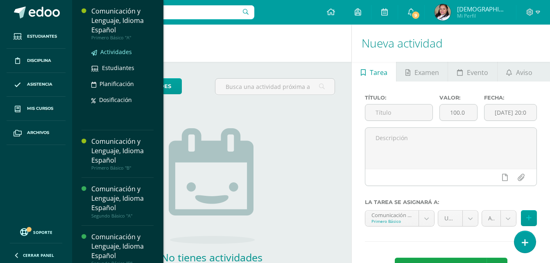
click at [116, 52] on span "Actividades" at bounding box center [116, 52] width 32 height 8
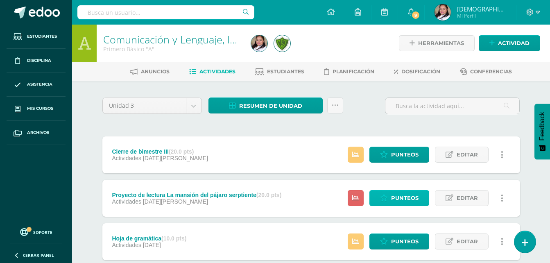
click at [406, 194] on span "Punteos" at bounding box center [404, 197] width 27 height 15
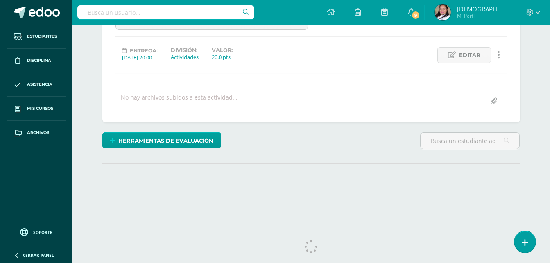
scroll to position [111, 0]
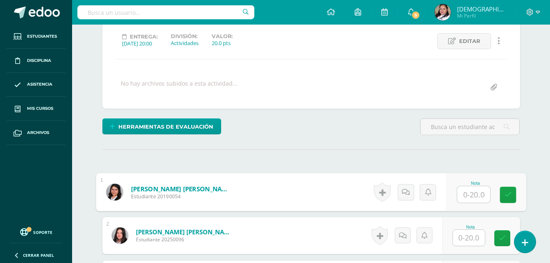
click at [478, 188] on input "text" at bounding box center [473, 194] width 33 height 16
type input "16"
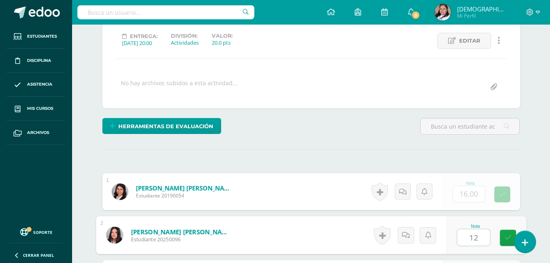
type input "12"
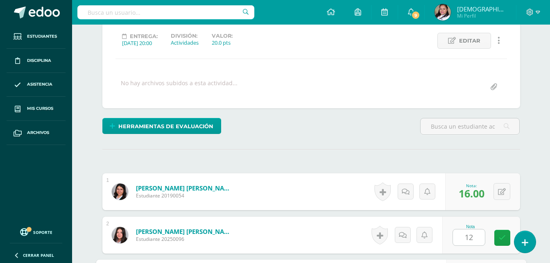
scroll to position [261, 0]
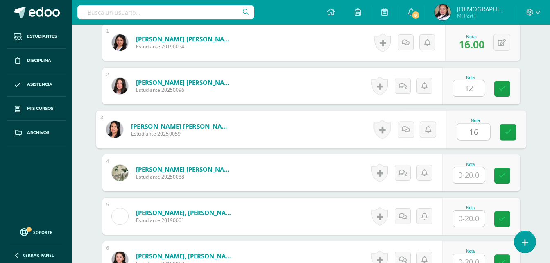
type input "16"
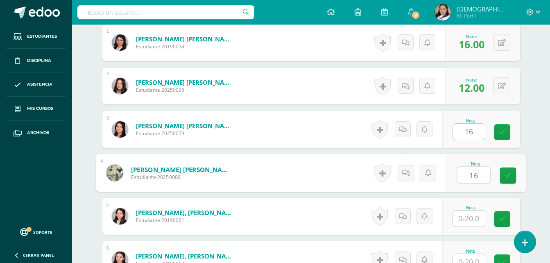
type input "16"
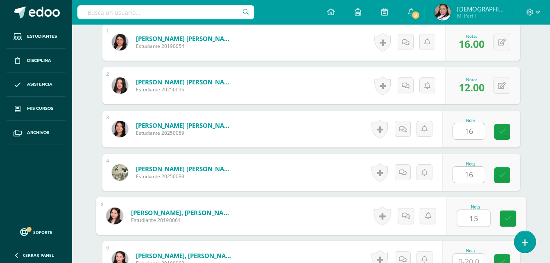
type input "15"
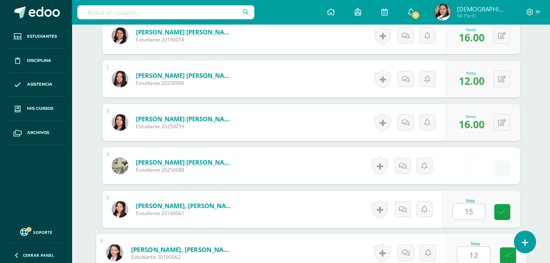
type input "12"
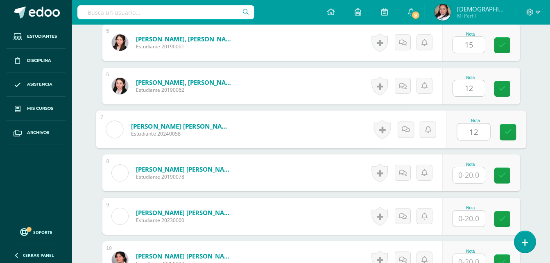
type input "12"
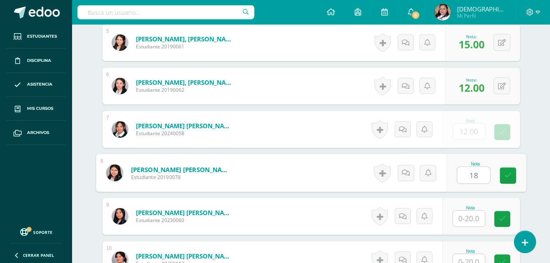
type input "18"
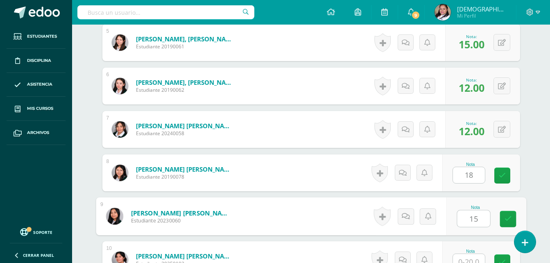
type input "15"
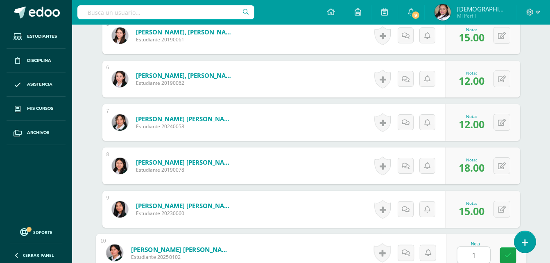
scroll to position [442, 0]
type input "1"
type input "9"
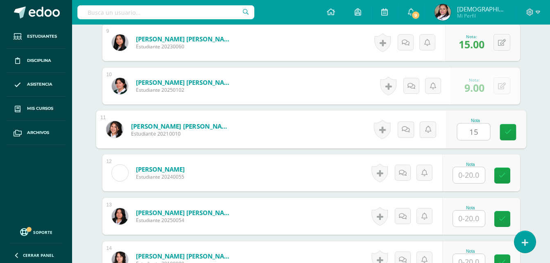
type input "15"
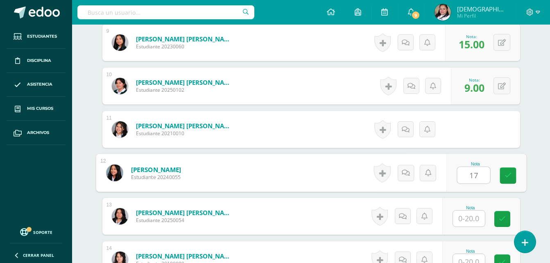
type input "17"
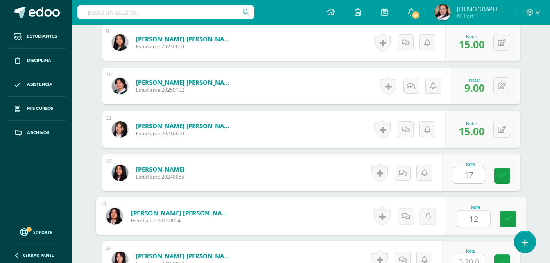
type input "12"
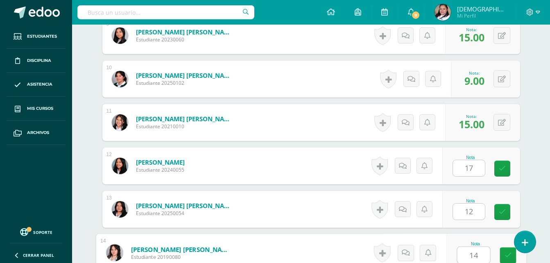
type input "14"
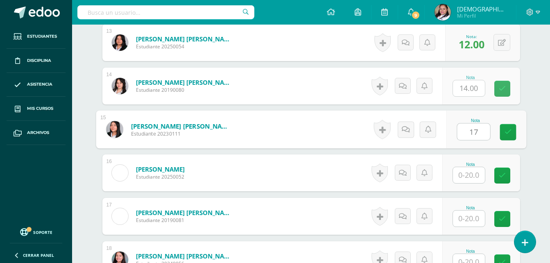
type input "17"
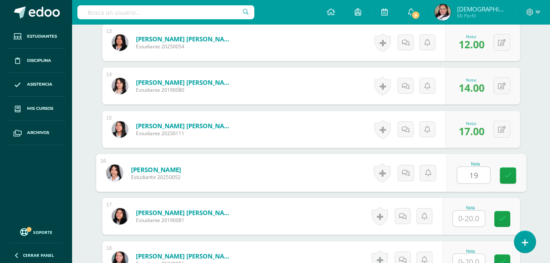
type input "19"
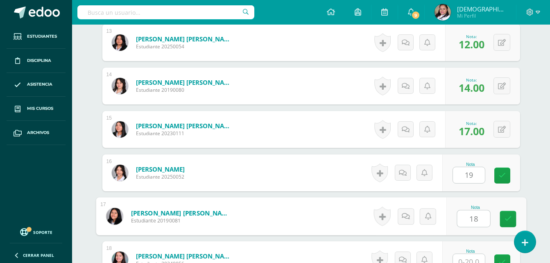
type input "18"
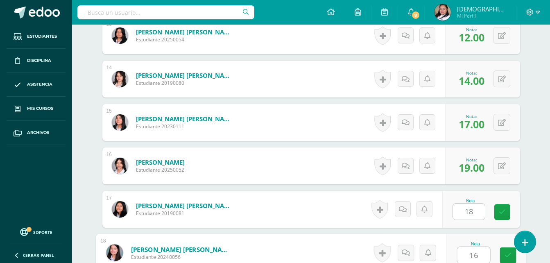
type input "16"
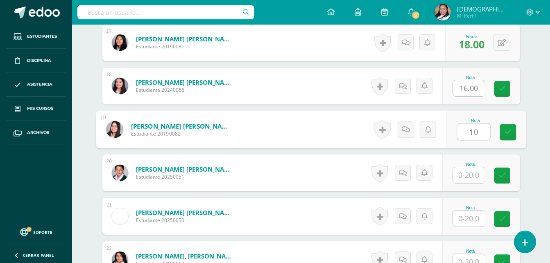
type input "10"
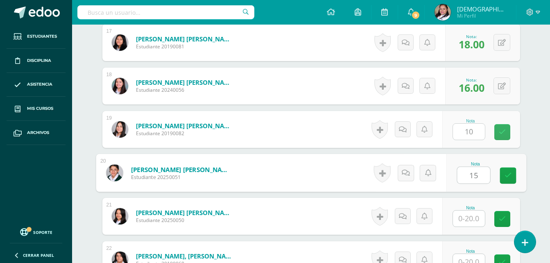
type input "15"
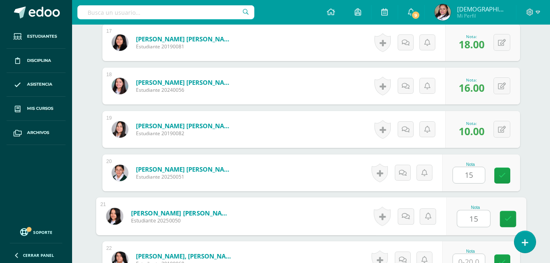
type input "15"
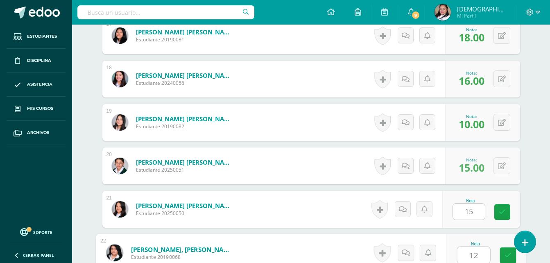
type input "12"
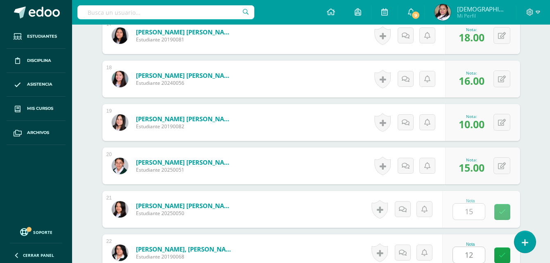
scroll to position [1129, 0]
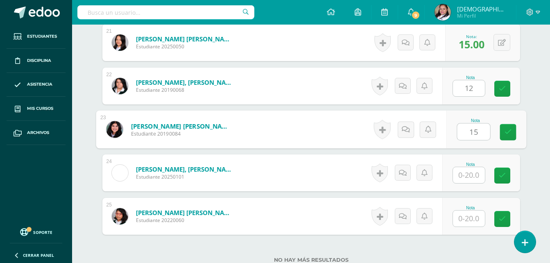
type input "15"
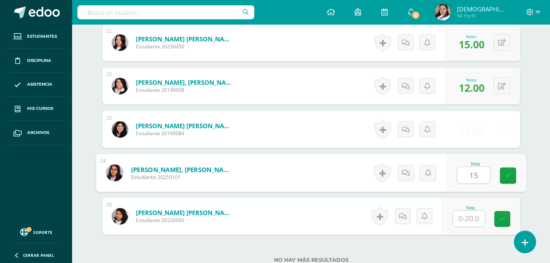
type input "15"
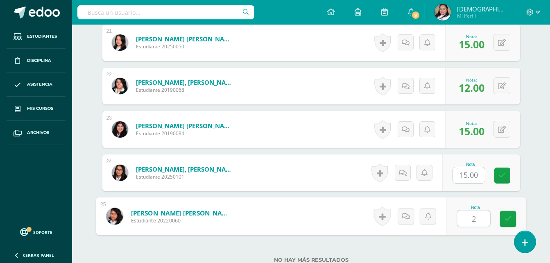
type input "20"
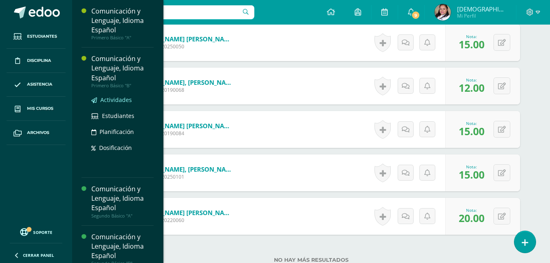
click at [112, 100] on span "Actividades" at bounding box center [116, 100] width 32 height 8
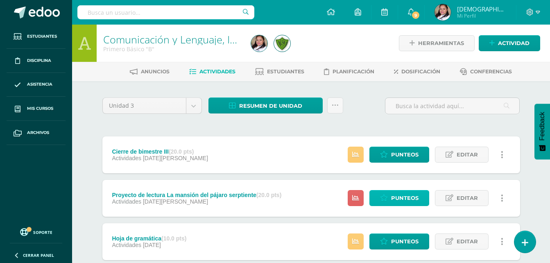
click at [390, 202] on link "Punteos" at bounding box center [400, 198] width 60 height 16
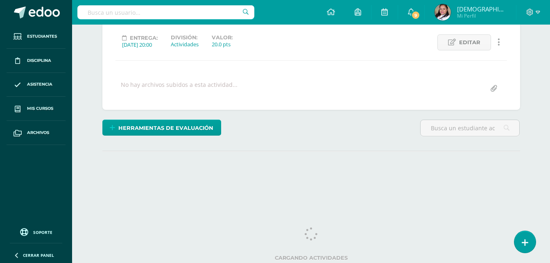
scroll to position [111, 0]
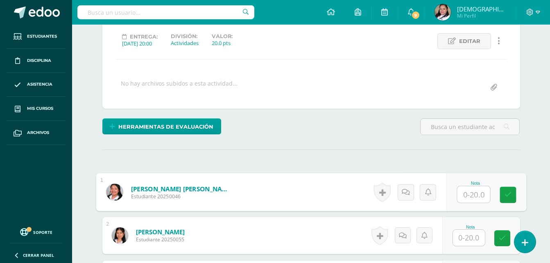
click at [464, 195] on input "text" at bounding box center [473, 194] width 33 height 16
type input "14"
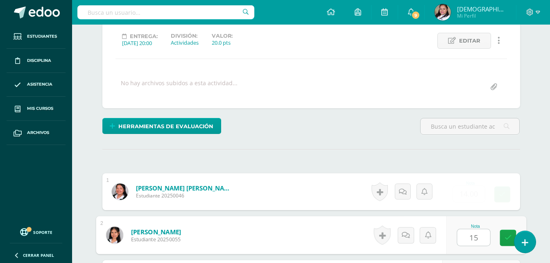
type input "15"
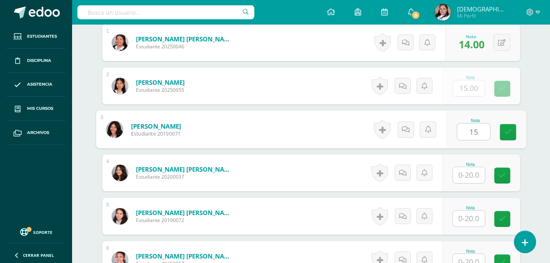
type input "15"
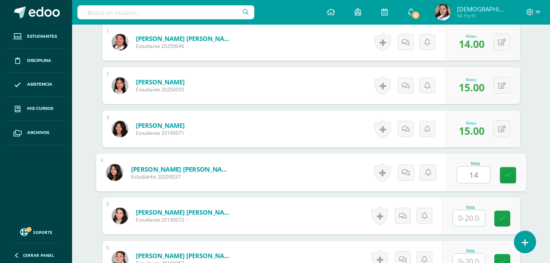
type input "14"
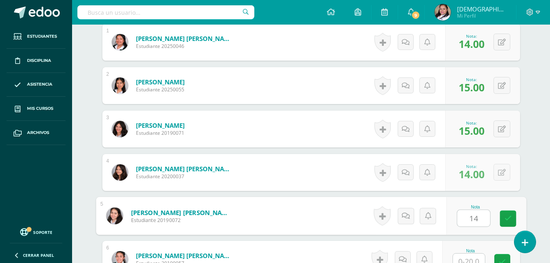
type input "14"
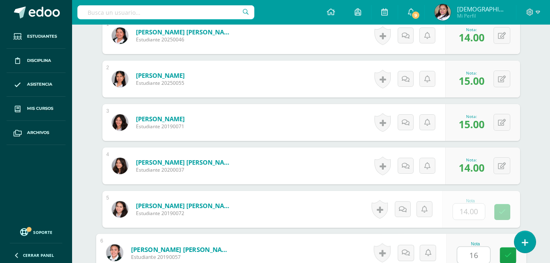
type input "16"
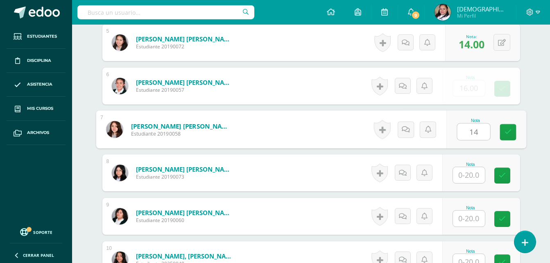
type input "14"
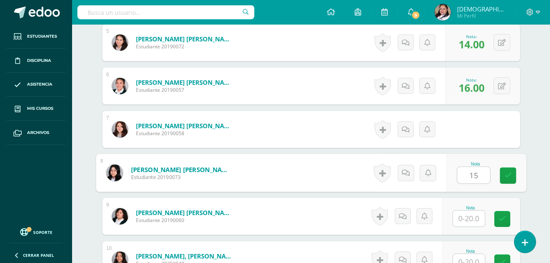
type input "15"
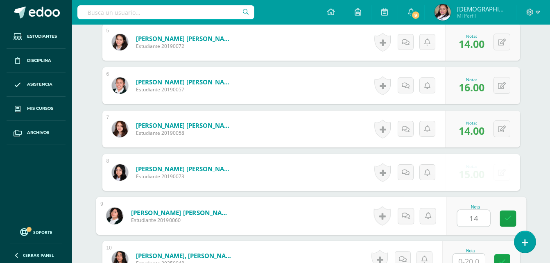
type input "14"
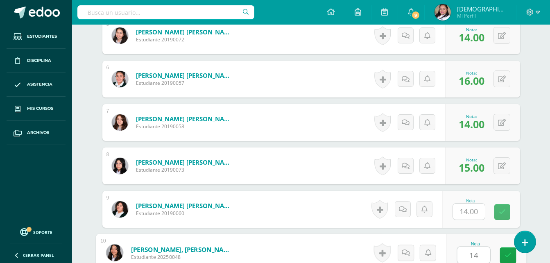
type input "14"
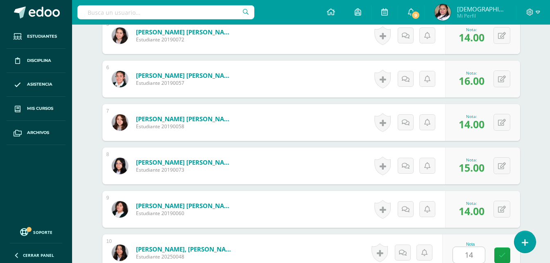
scroll to position [608, 0]
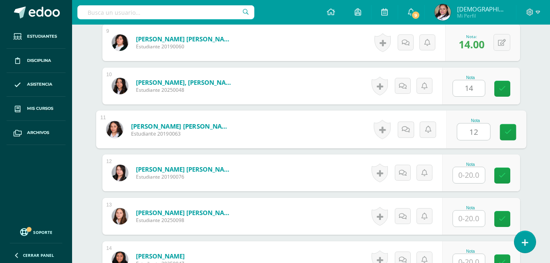
type input "12"
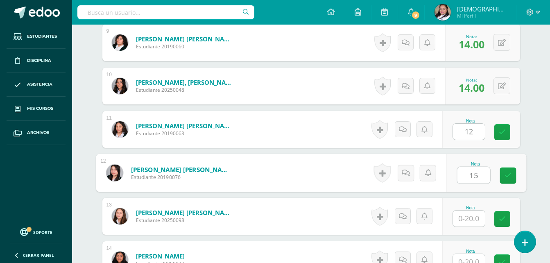
type input "15"
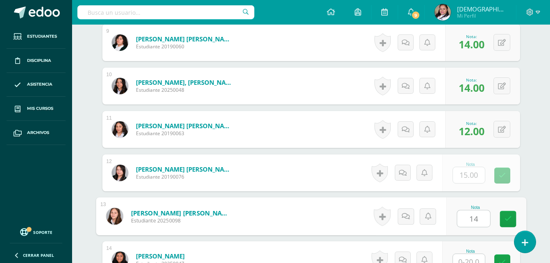
type input "14"
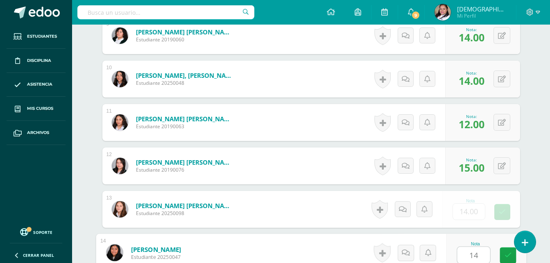
type input "14"
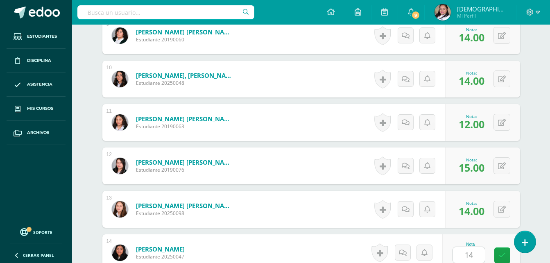
scroll to position [782, 0]
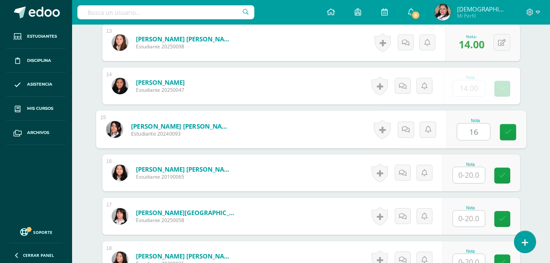
type input "16"
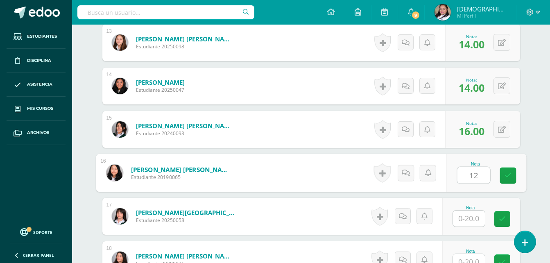
type input "12"
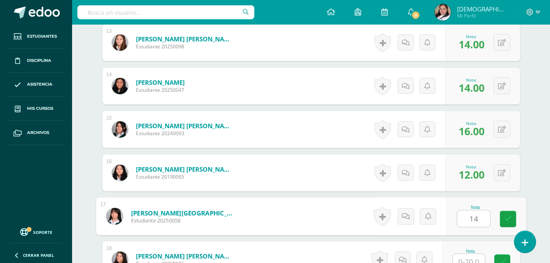
type input "14"
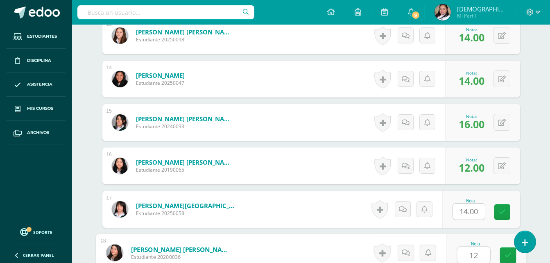
type input "12"
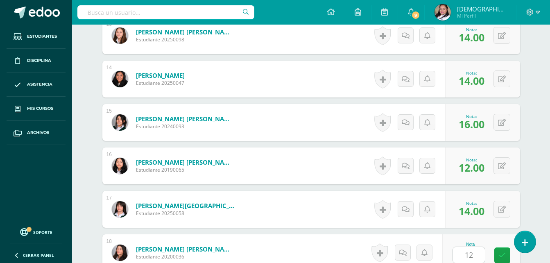
scroll to position [955, 0]
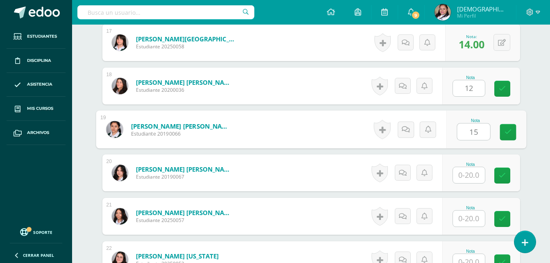
type input "15"
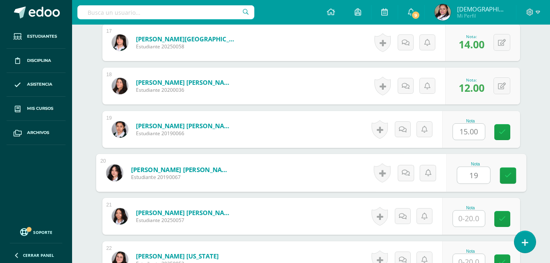
type input "19"
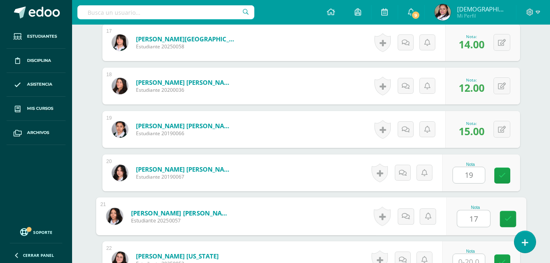
type input "17"
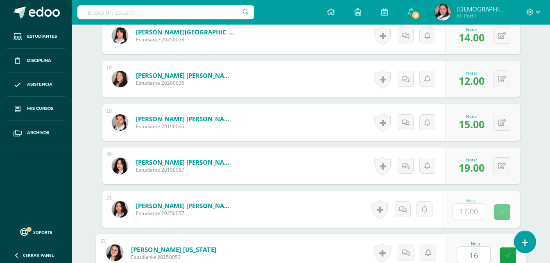
type input "16"
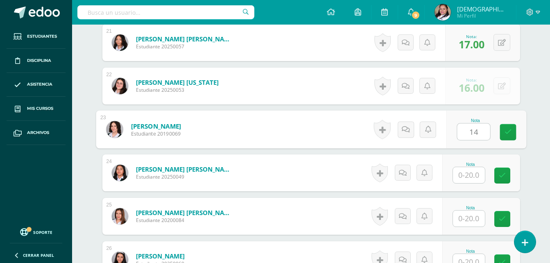
type input "14"
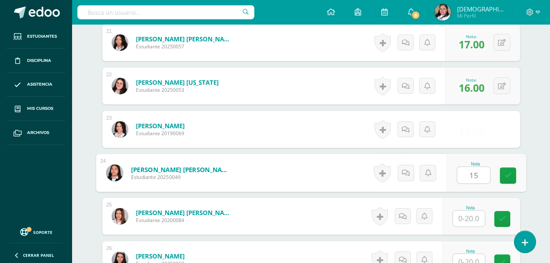
type input "15"
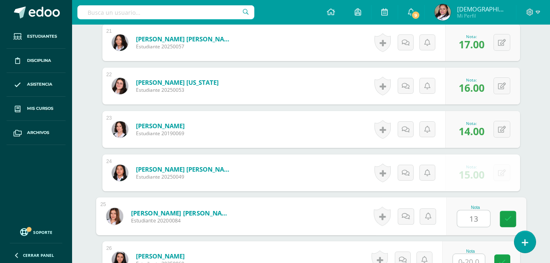
type input "13"
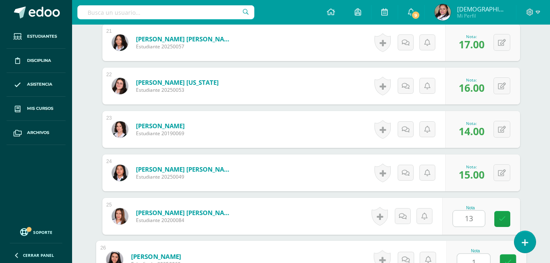
scroll to position [1136, 0]
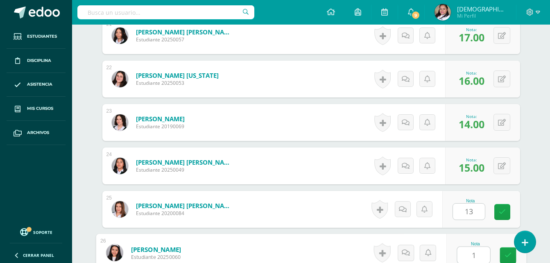
type input "16"
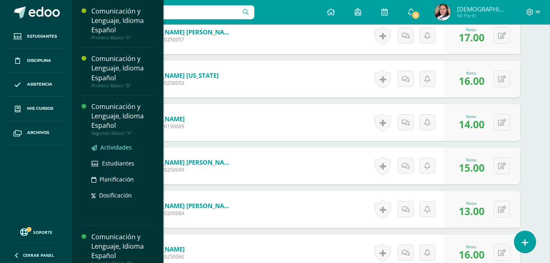
click at [111, 145] on span "Actividades" at bounding box center [116, 147] width 32 height 8
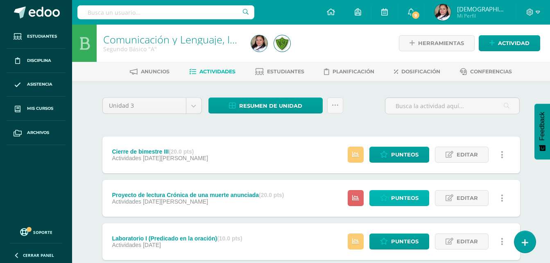
click at [394, 198] on span "Punteos" at bounding box center [404, 197] width 27 height 15
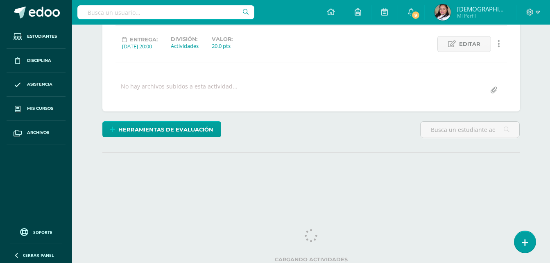
scroll to position [111, 0]
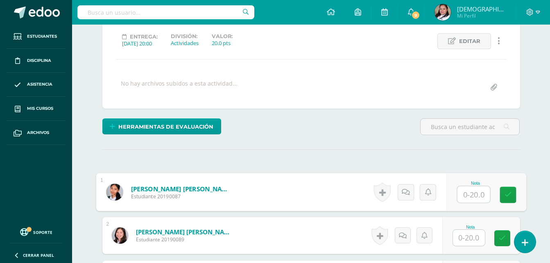
click at [470, 193] on input "text" at bounding box center [473, 194] width 33 height 16
type input "20"
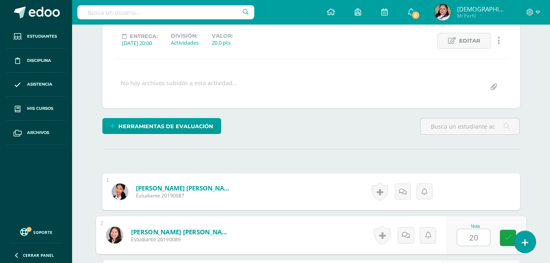
type input "20"
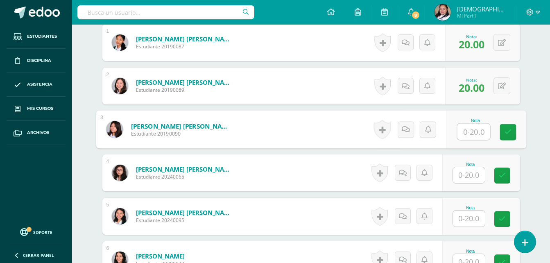
scroll to position [261, 0]
type input "15"
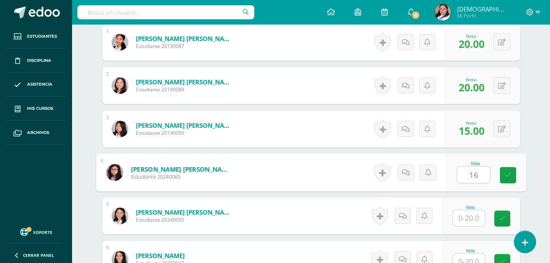
type input "16"
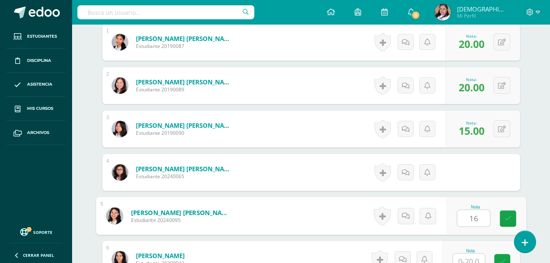
type input "16"
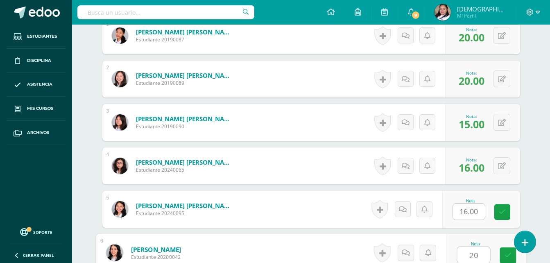
type input "20"
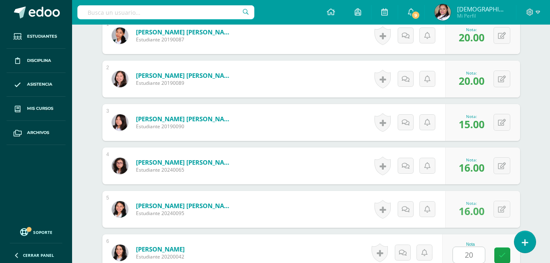
scroll to position [434, 0]
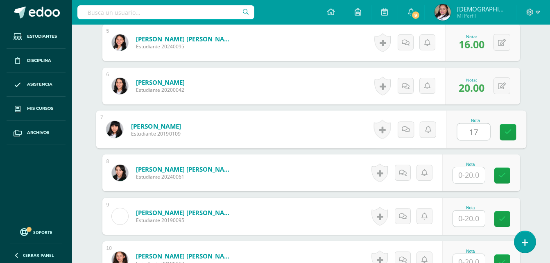
type input "17"
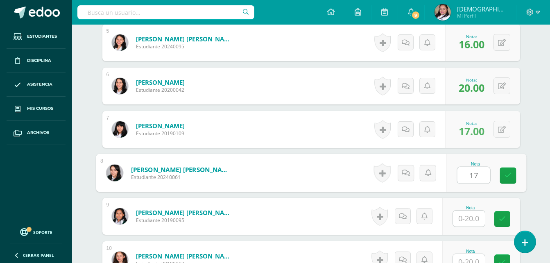
type input "17"
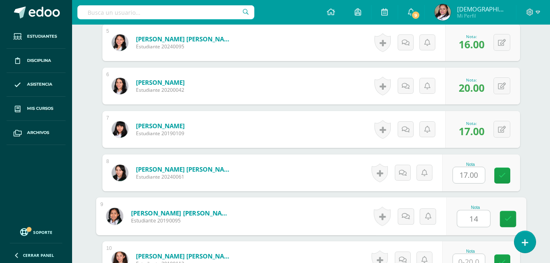
type input "14"
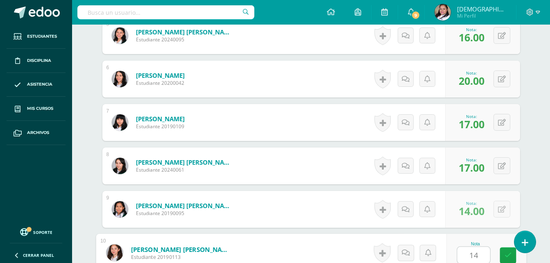
type input "14"
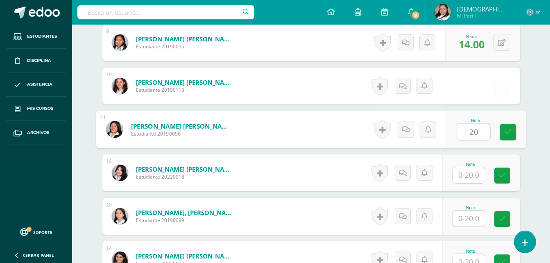
type input "20"
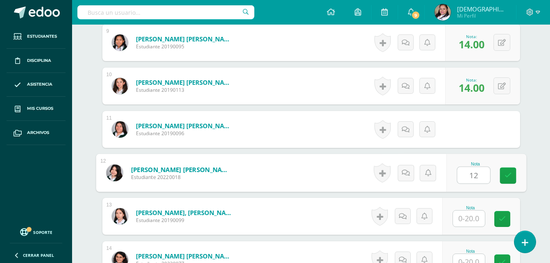
type input "12"
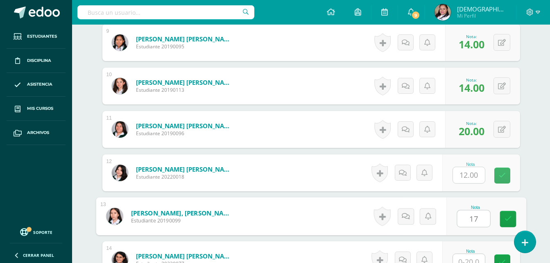
type input "17"
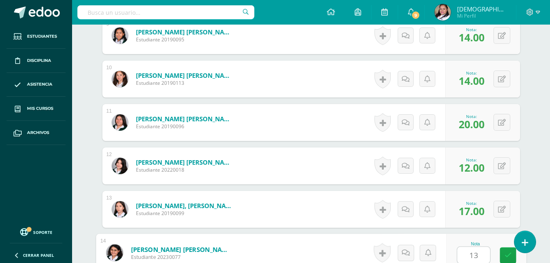
type input "13"
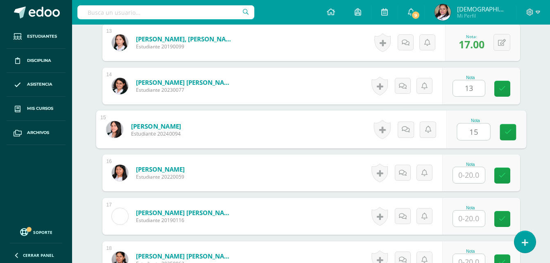
type input "15"
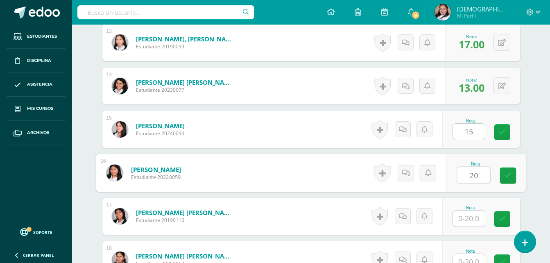
type input "20"
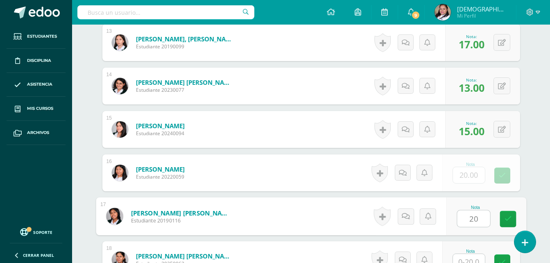
type input "20"
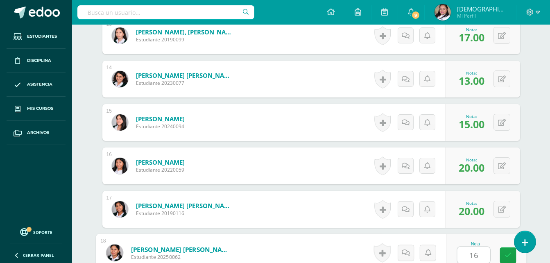
type input "16"
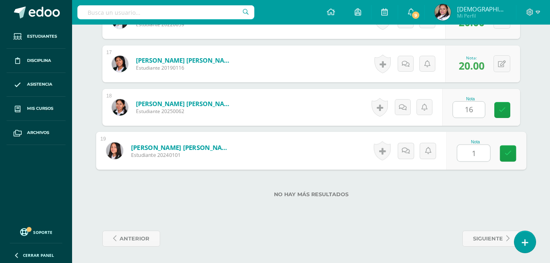
type input "16"
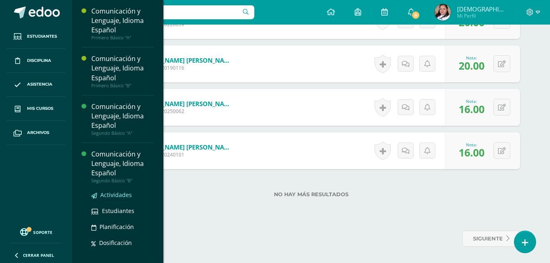
click at [120, 193] on span "Actividades" at bounding box center [116, 195] width 32 height 8
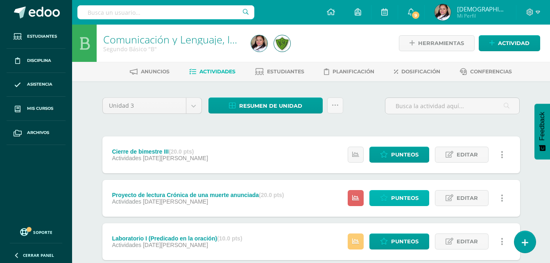
click at [410, 203] on span "Punteos" at bounding box center [404, 197] width 27 height 15
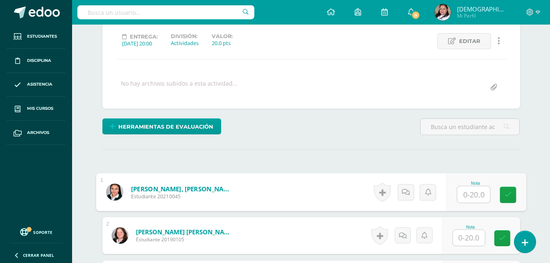
scroll to position [111, 0]
click at [475, 196] on input "text" at bounding box center [473, 194] width 33 height 16
type input "12"
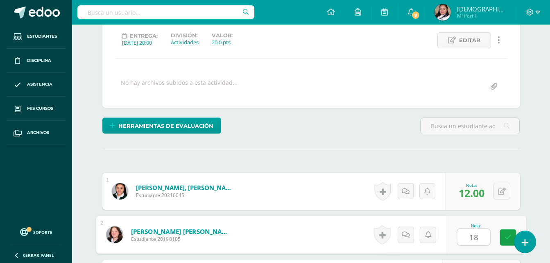
type input "18"
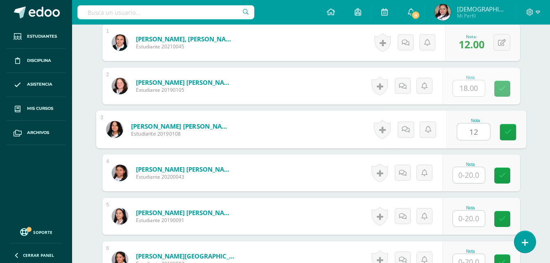
type input "12"
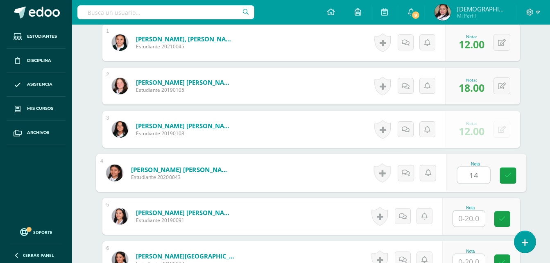
type input "14"
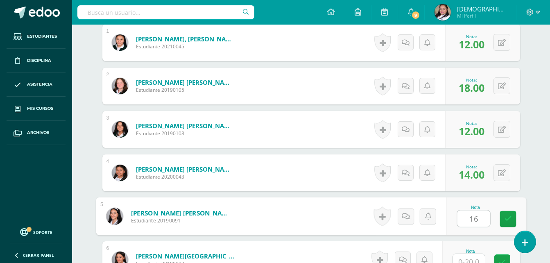
type input "16"
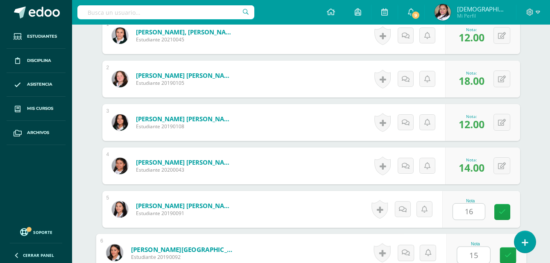
type input "15"
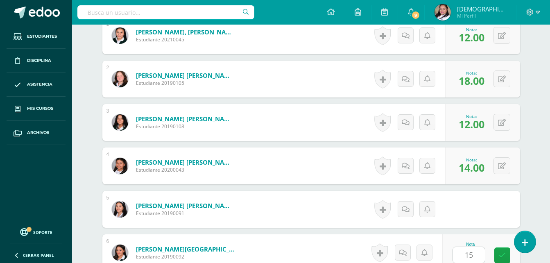
scroll to position [434, 0]
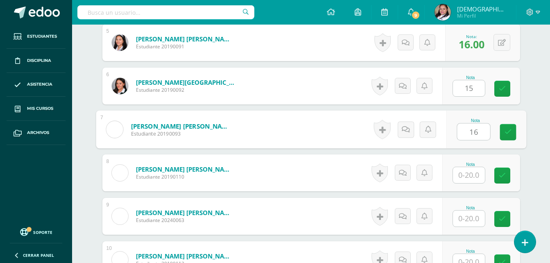
type input "16"
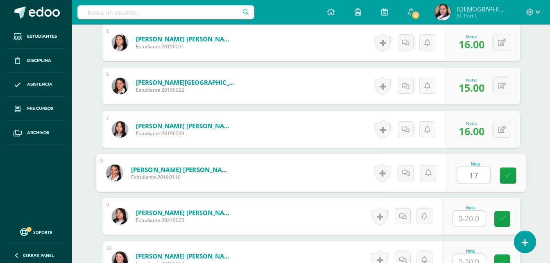
type input "17"
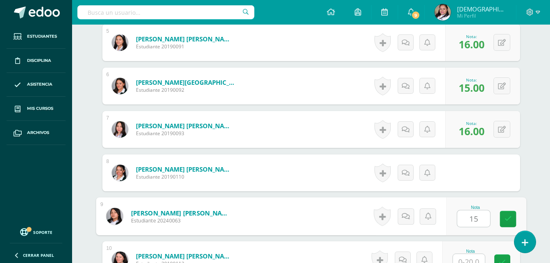
type input "15"
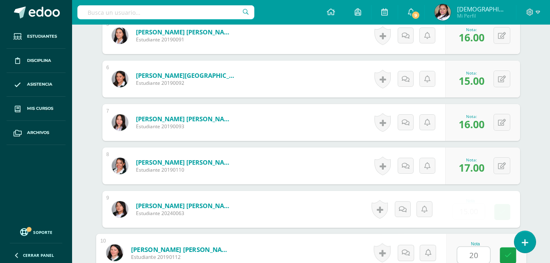
type input "20"
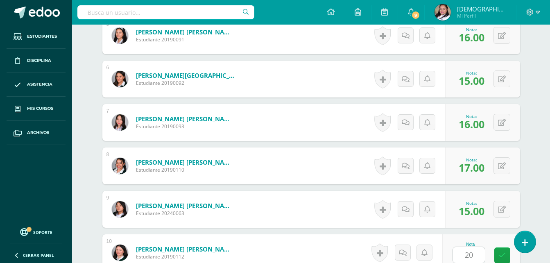
scroll to position [608, 0]
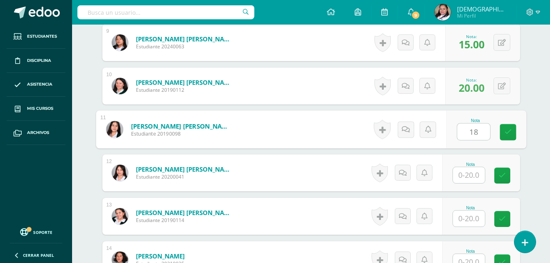
type input "18"
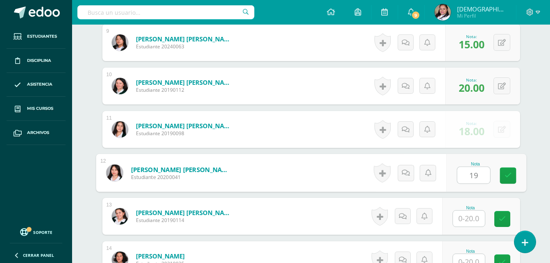
type input "19"
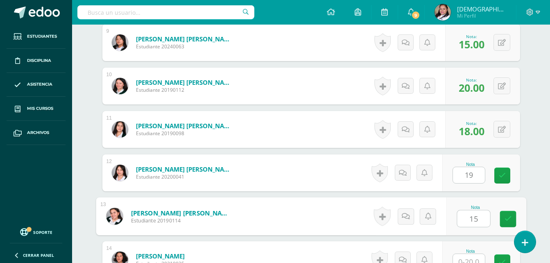
type input "15"
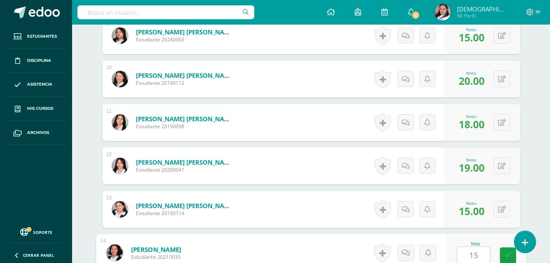
type input "15"
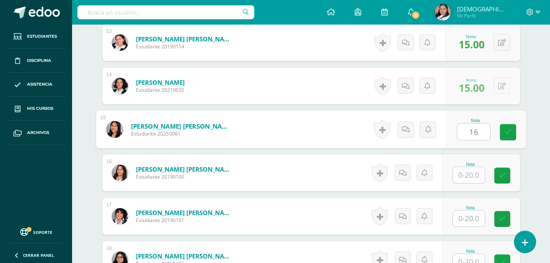
type input "16"
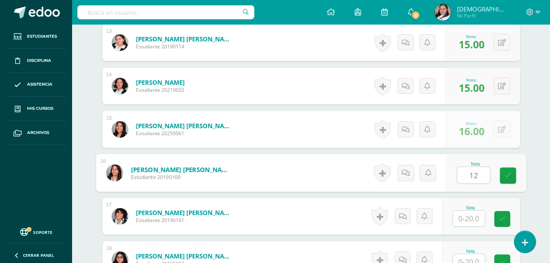
type input "12"
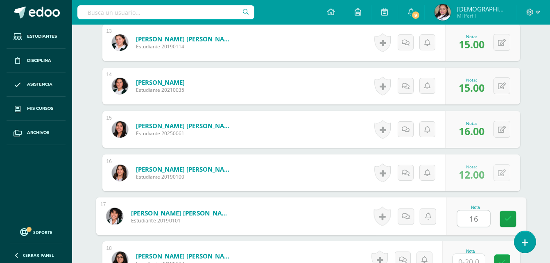
type input "16"
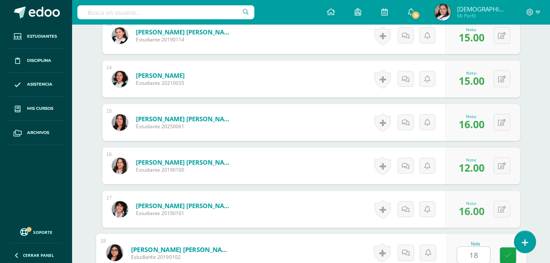
type input "18"
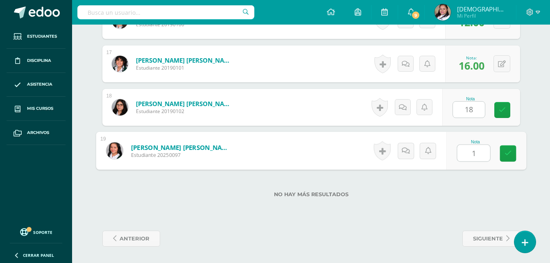
type input "15"
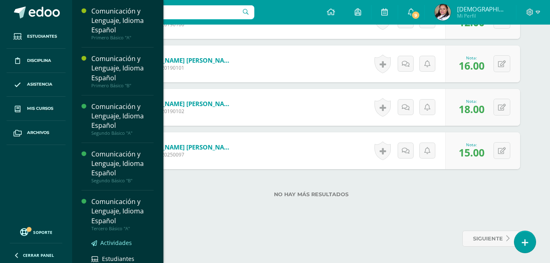
click at [116, 243] on span "Actividades" at bounding box center [116, 243] width 32 height 8
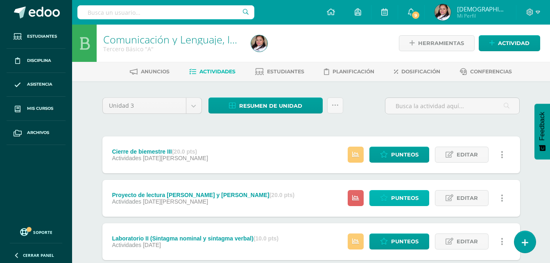
click at [395, 196] on span "Punteos" at bounding box center [404, 197] width 27 height 15
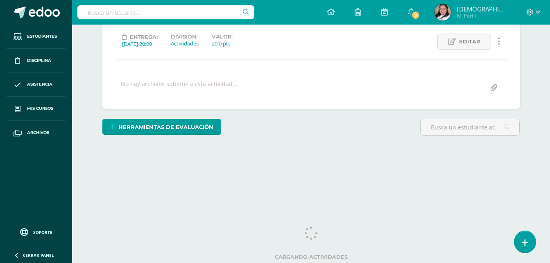
scroll to position [111, 0]
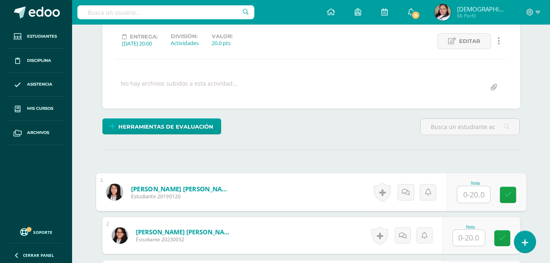
click at [476, 195] on input "text" at bounding box center [473, 194] width 33 height 16
type input "17"
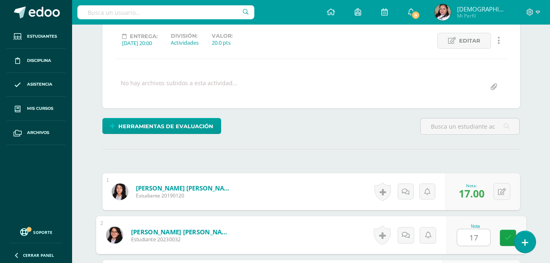
type input "17"
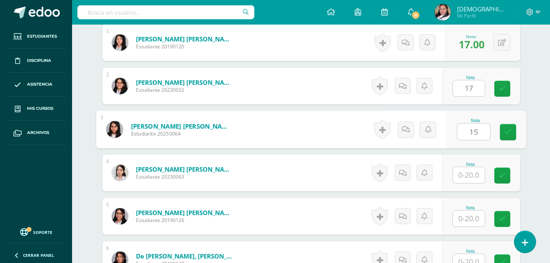
scroll to position [261, 0]
type input "15"
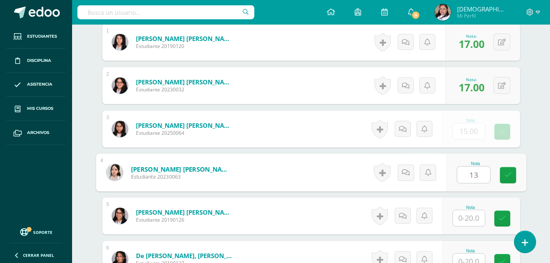
type input "13"
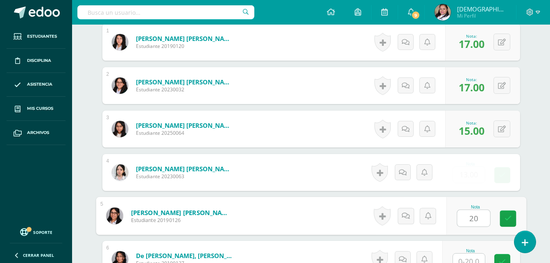
type input "20"
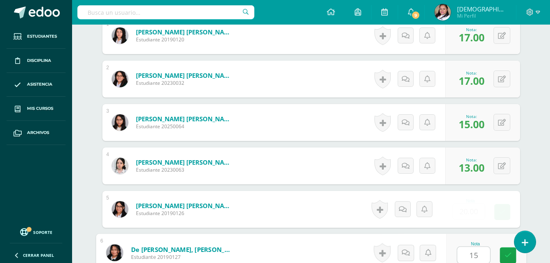
type input "15"
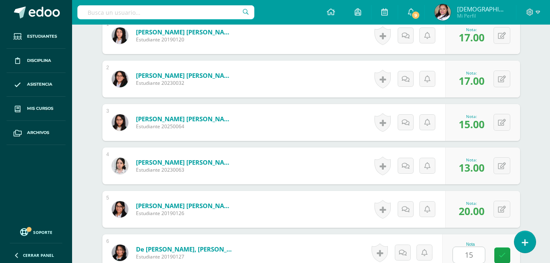
scroll to position [434, 0]
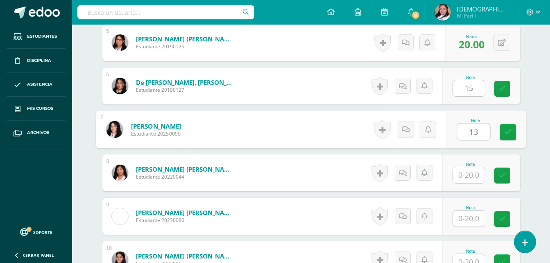
type input "13"
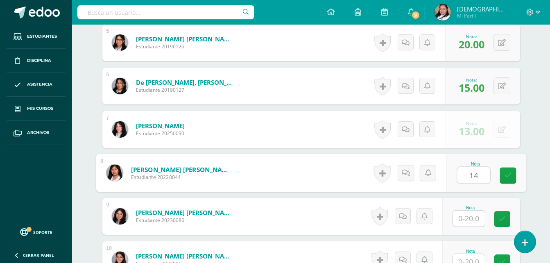
type input "14"
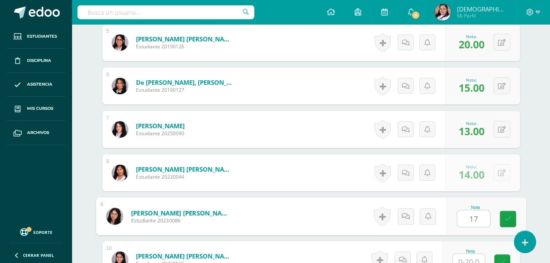
type input "17"
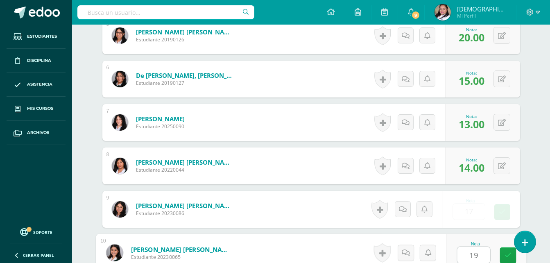
type input "19"
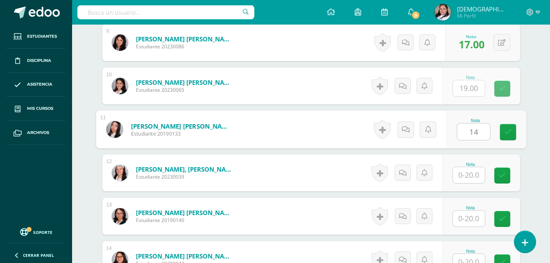
type input "14"
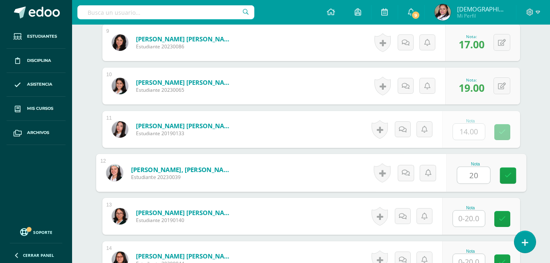
type input "20"
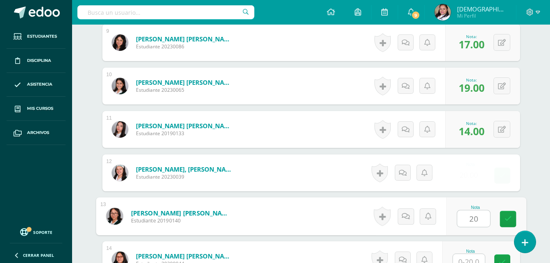
type input "20"
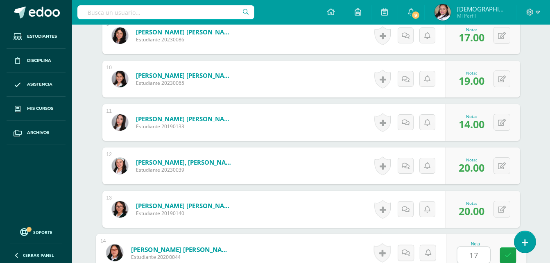
type input "17"
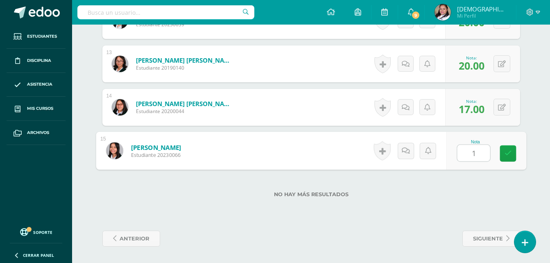
type input "17"
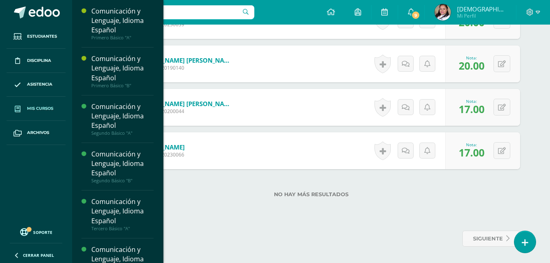
click at [54, 116] on link "Mis cursos" at bounding box center [36, 109] width 59 height 24
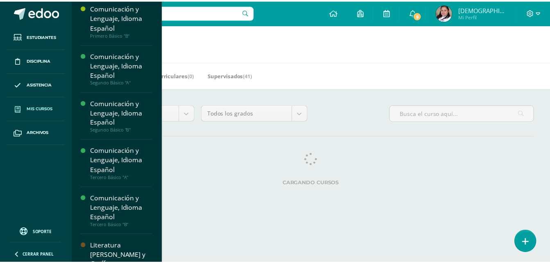
scroll to position [70, 0]
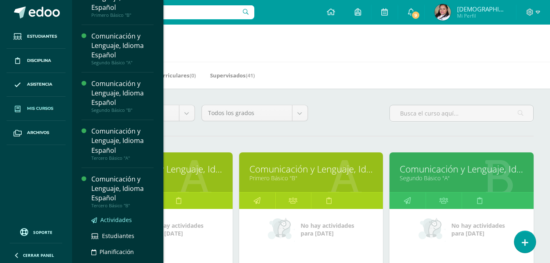
click at [117, 222] on span "Actividades" at bounding box center [116, 220] width 32 height 8
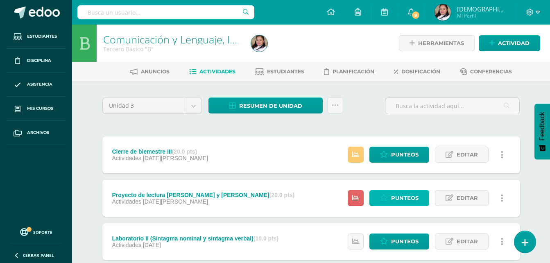
click at [399, 198] on span "Punteos" at bounding box center [404, 197] width 27 height 15
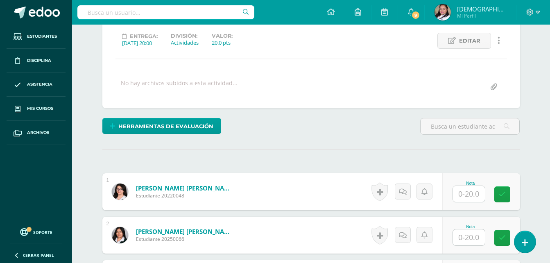
scroll to position [112, 0]
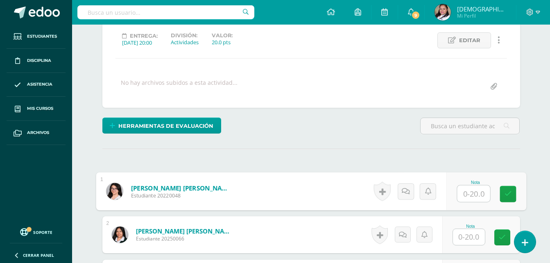
click at [469, 188] on input "text" at bounding box center [473, 194] width 33 height 16
type input "18"
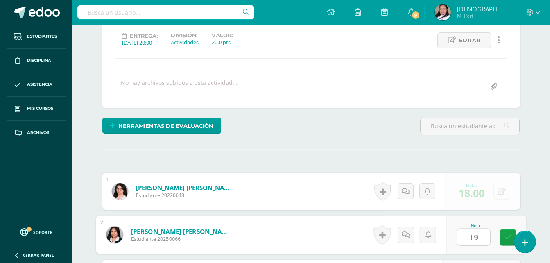
type input "19"
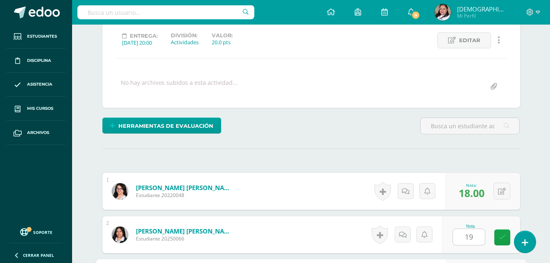
scroll to position [261, 0]
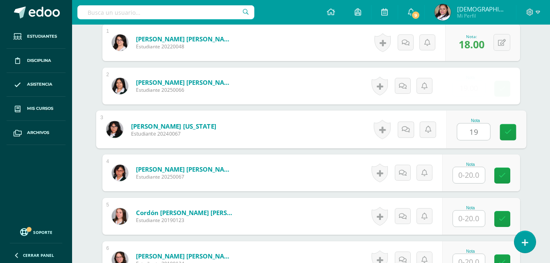
type input "19"
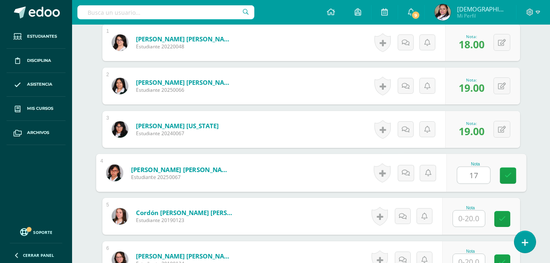
type input "17"
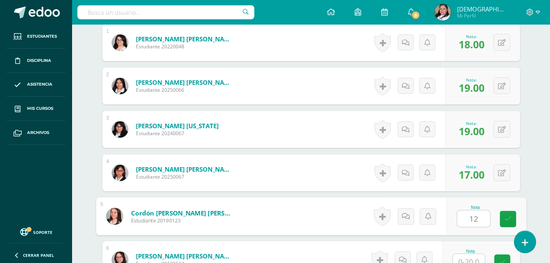
type input "12"
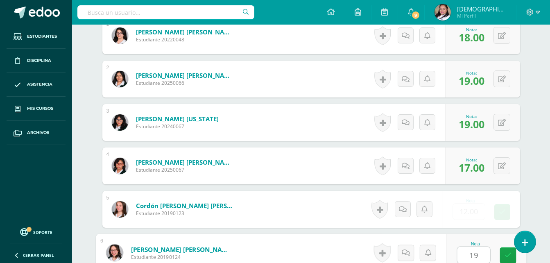
type input "19"
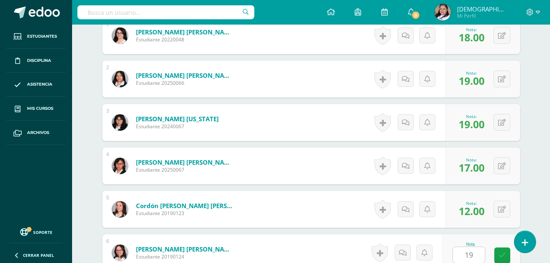
scroll to position [434, 0]
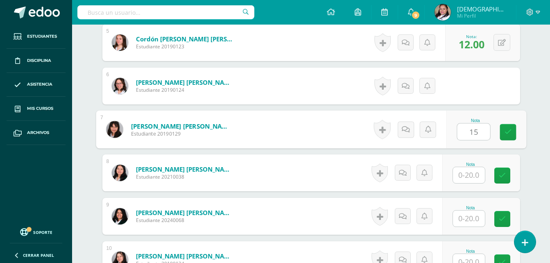
type input "15"
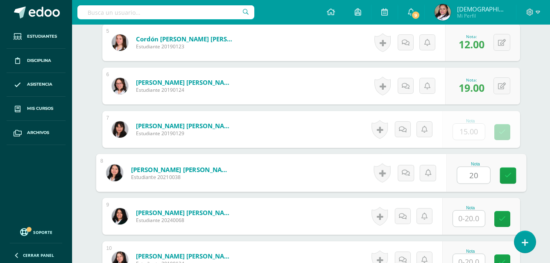
type input "20"
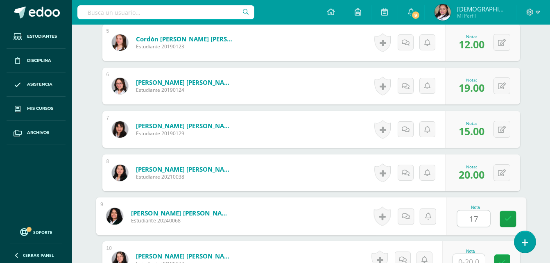
type input "17"
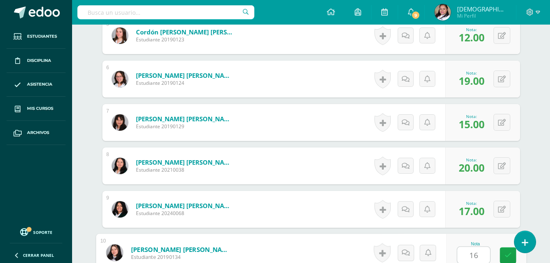
type input "16"
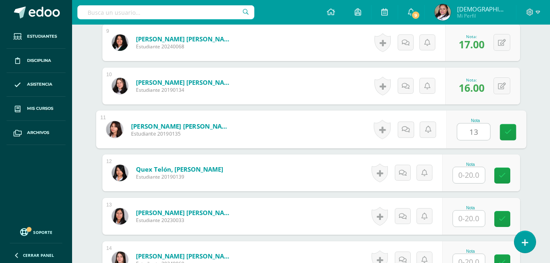
type input "13"
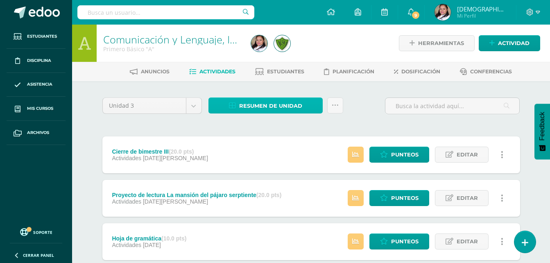
click at [290, 100] on span "Resumen de unidad" at bounding box center [270, 105] width 63 height 15
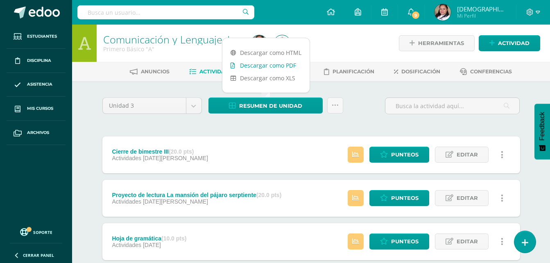
click at [282, 63] on link "Descargar como PDF" at bounding box center [265, 65] width 87 height 13
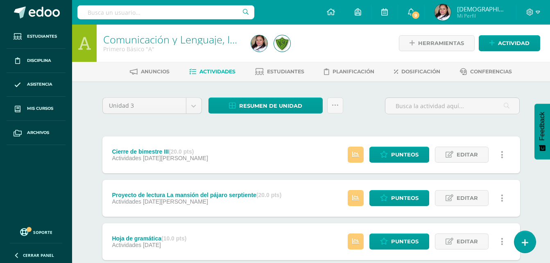
click at [346, 48] on div at bounding box center [323, 43] width 151 height 37
click at [295, 70] on span "Estudiantes" at bounding box center [285, 71] width 37 height 6
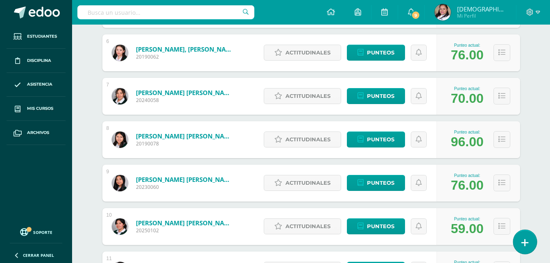
scroll to position [393, 0]
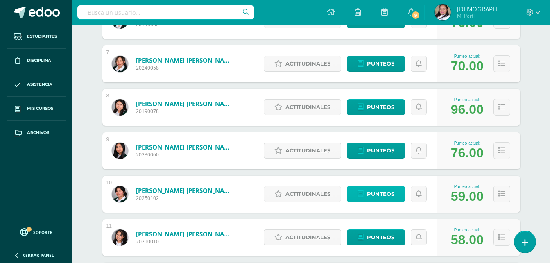
click at [390, 193] on span "Punteos" at bounding box center [380, 193] width 27 height 15
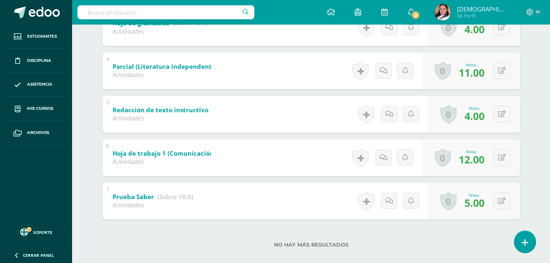
scroll to position [293, 0]
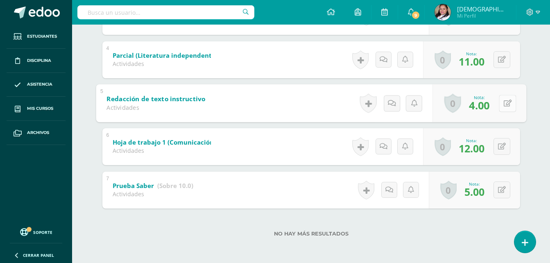
click at [504, 107] on button at bounding box center [507, 103] width 17 height 17
type input "6"
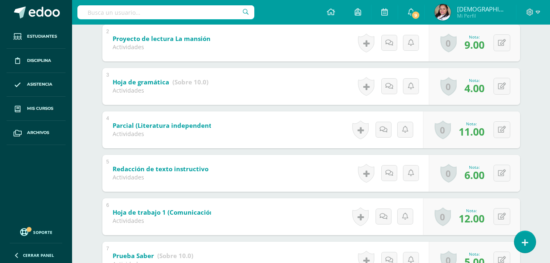
scroll to position [211, 0]
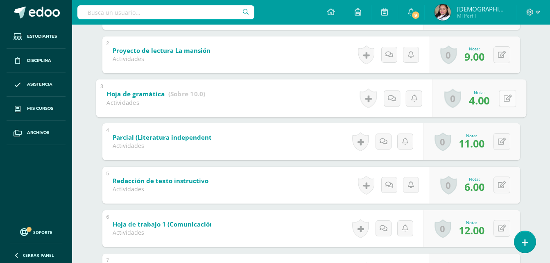
click at [502, 97] on button at bounding box center [507, 98] width 17 height 17
type input "6"
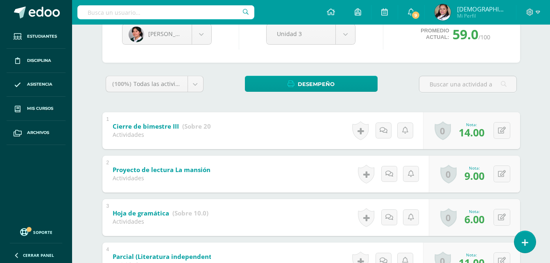
scroll to position [80, 0]
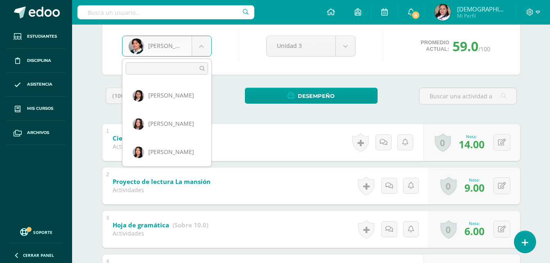
click at [197, 49] on body "Estudiantes Disciplina Asistencia Mis cursos Archivos Soporte Centro de ayuda Ú…" at bounding box center [275, 198] width 550 height 556
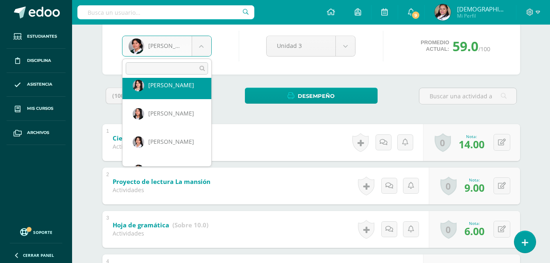
scroll to position [371, 0]
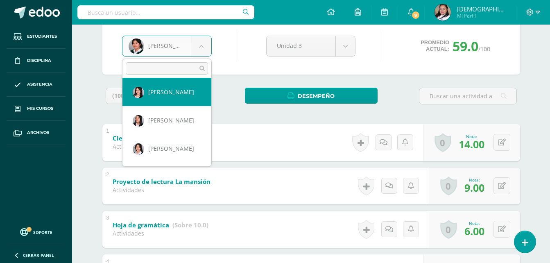
select select "80"
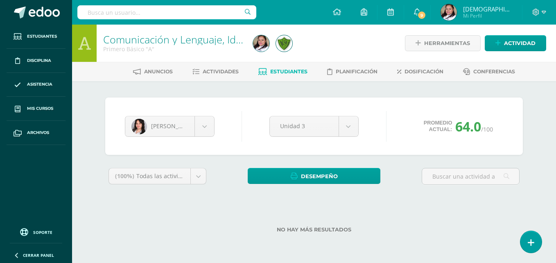
click at [550, 259] on html "Estudiantes Disciplina Asistencia Mis cursos Archivos Soporte Centro de ayuda Ú…" at bounding box center [278, 129] width 556 height 259
click at [550, 213] on div "Comunicación y Lenguaje, Idioma Español Primero Básico "A" Herramientas Detalle…" at bounding box center [314, 142] width 484 height 234
click at [550, 121] on html "Estudiantes Disciplina Asistencia Mis cursos Archivos Soporte Centro de ayuda Ú…" at bounding box center [278, 129] width 556 height 259
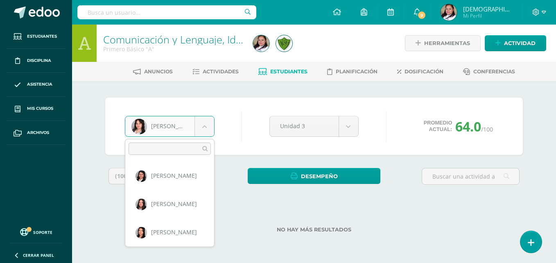
click at [199, 136] on body "Estudiantes Disciplina Asistencia Mis cursos Archivos Soporte Centro de ayuda Ú…" at bounding box center [278, 129] width 556 height 259
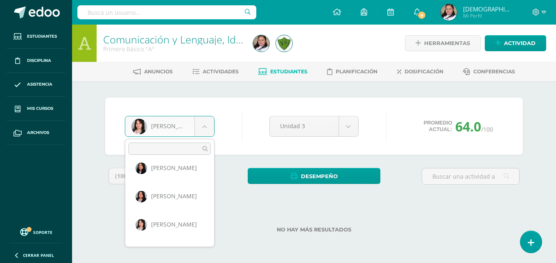
scroll to position [335, 0]
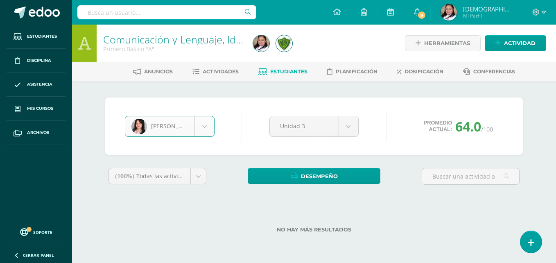
click at [550, 116] on div "Comunicación y Lenguaje, Idioma Español Primero Básico "A" Herramientas Detalle…" at bounding box center [314, 142] width 484 height 234
click at [294, 71] on span "Estudiantes" at bounding box center [288, 71] width 37 height 6
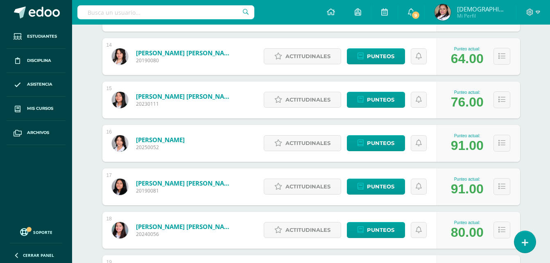
scroll to position [688, 0]
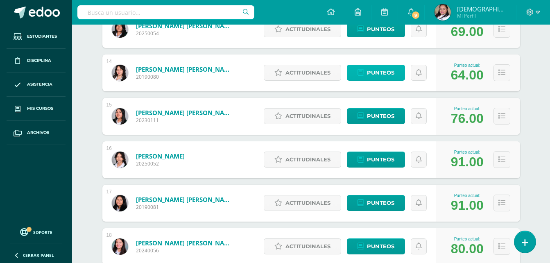
click at [373, 77] on span "Punteos" at bounding box center [380, 72] width 27 height 15
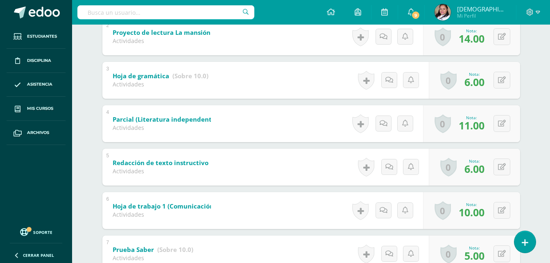
scroll to position [262, 0]
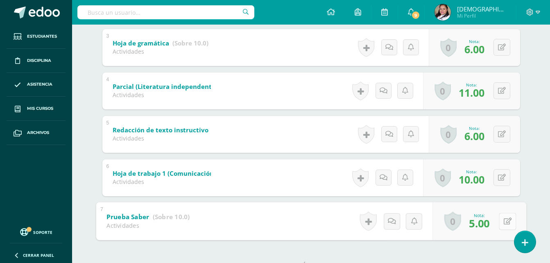
click at [503, 220] on button at bounding box center [507, 221] width 17 height 17
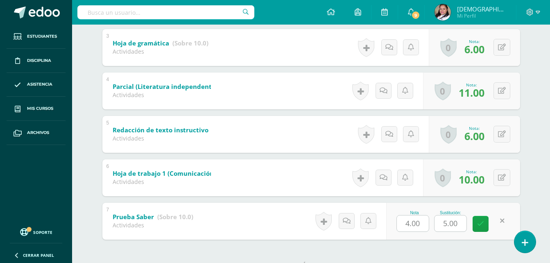
click at [532, 162] on div "[PERSON_NAME] [PERSON_NAME] [PERSON_NAME] [PERSON_NAME] [PERSON_NAME] [PERSON_N…" at bounding box center [311, 56] width 451 height 475
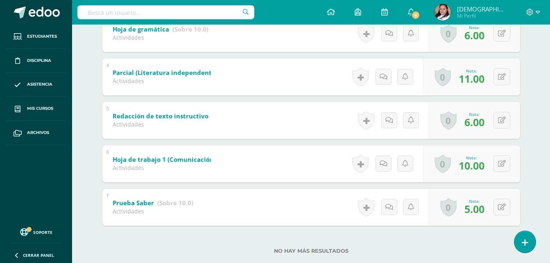
scroll to position [279, 0]
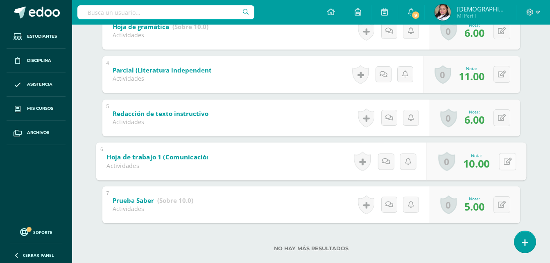
click at [501, 159] on button at bounding box center [507, 161] width 17 height 17
type input "12"
